Goal: Navigation & Orientation: Find specific page/section

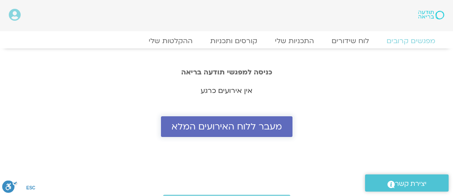
click at [230, 125] on span "מעבר ללוח האירועים המלא" at bounding box center [227, 127] width 111 height 10
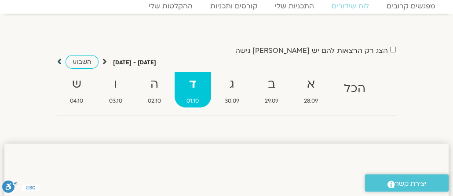
click at [58, 59] on icon at bounding box center [59, 61] width 4 height 9
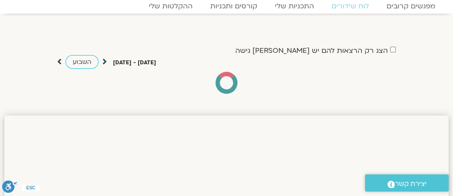
click at [103, 59] on icon at bounding box center [105, 61] width 4 height 9
click at [104, 60] on icon at bounding box center [105, 61] width 4 height 9
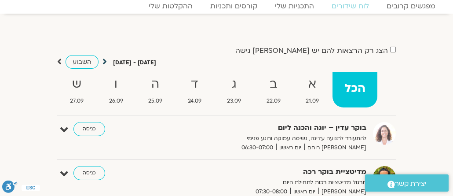
click at [103, 60] on icon at bounding box center [105, 61] width 4 height 9
click at [103, 61] on icon at bounding box center [105, 61] width 4 height 9
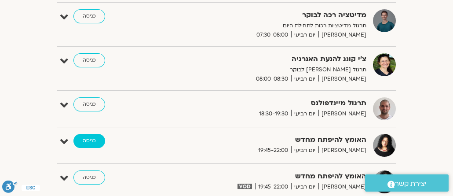
scroll to position [916, 0]
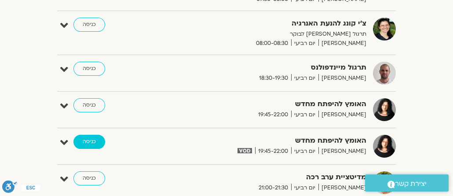
click at [87, 135] on link "כניסה" at bounding box center [90, 142] width 32 height 14
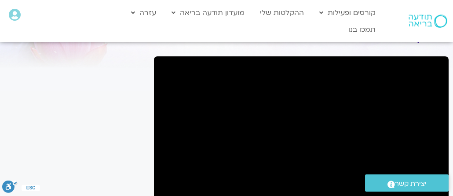
scroll to position [35, 0]
